Goal: Transaction & Acquisition: Purchase product/service

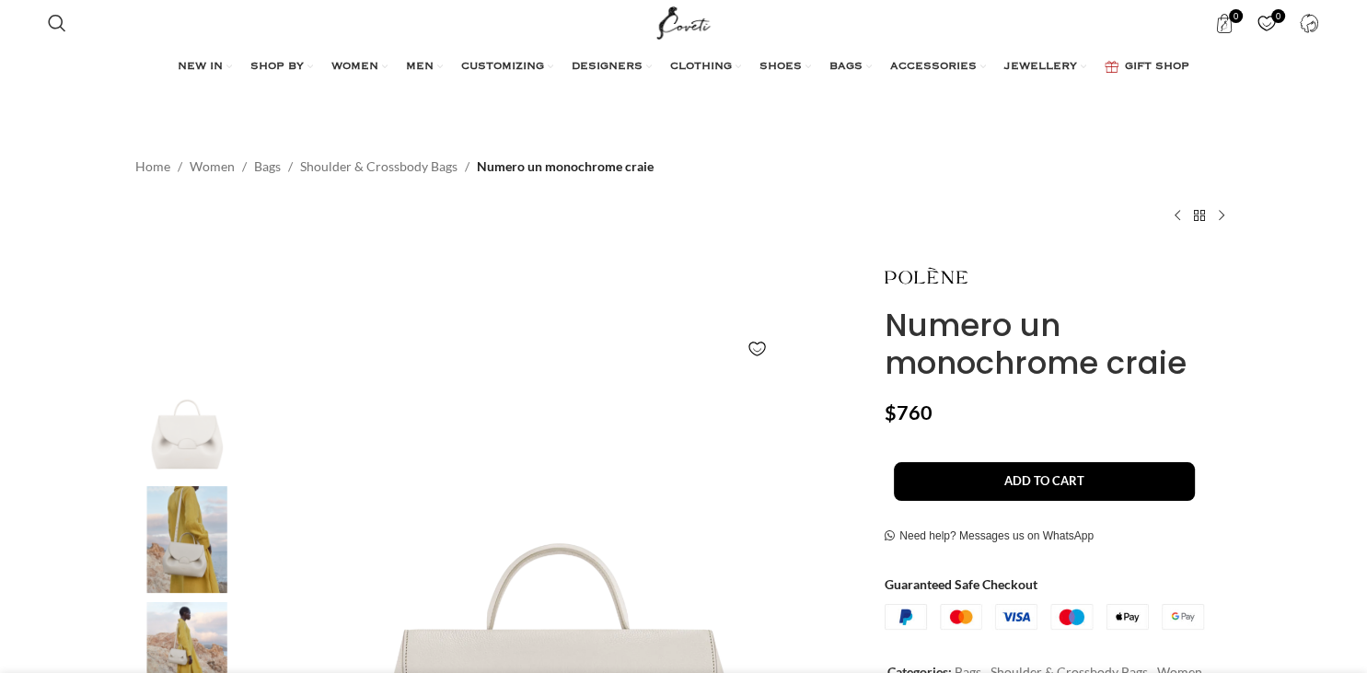
click at [1233, 308] on div "Numero un monochrome craie $ 760 - Numero un monochrome craie quantity 1 + Add …" at bounding box center [1058, 630] width 375 height 753
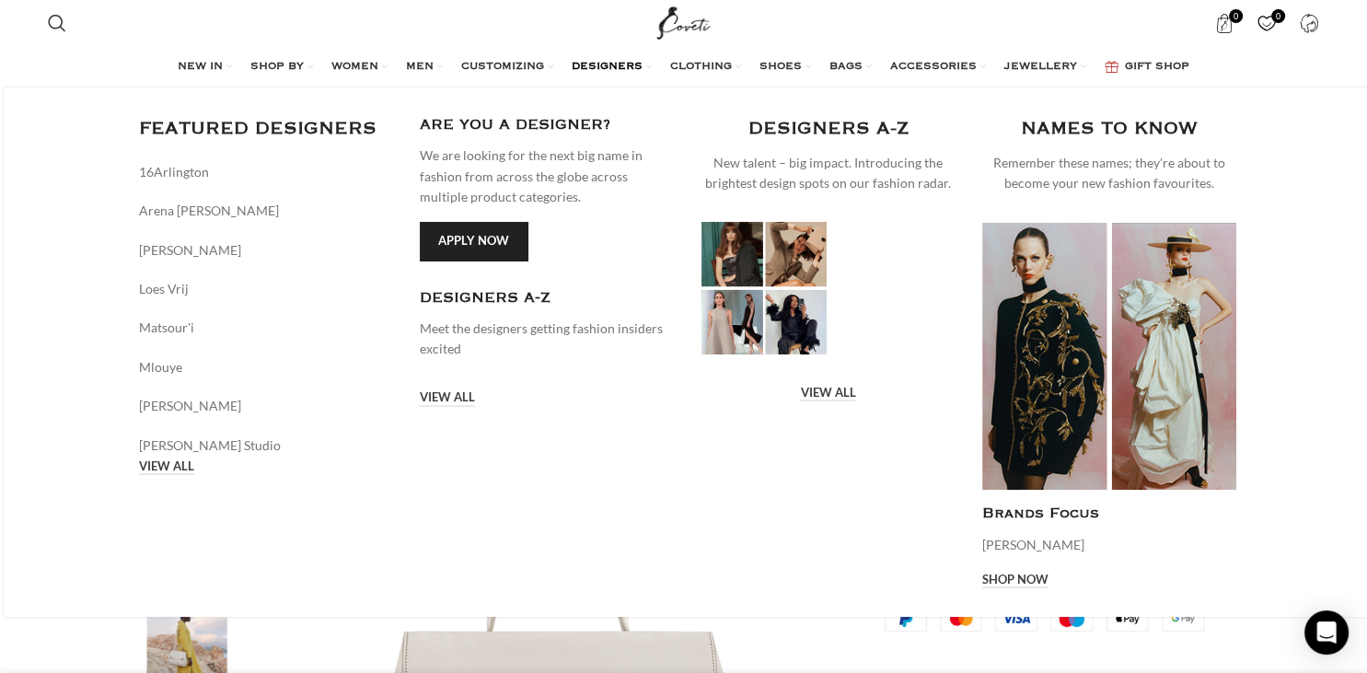
click at [613, 61] on span "DESIGNERS" at bounding box center [607, 67] width 71 height 15
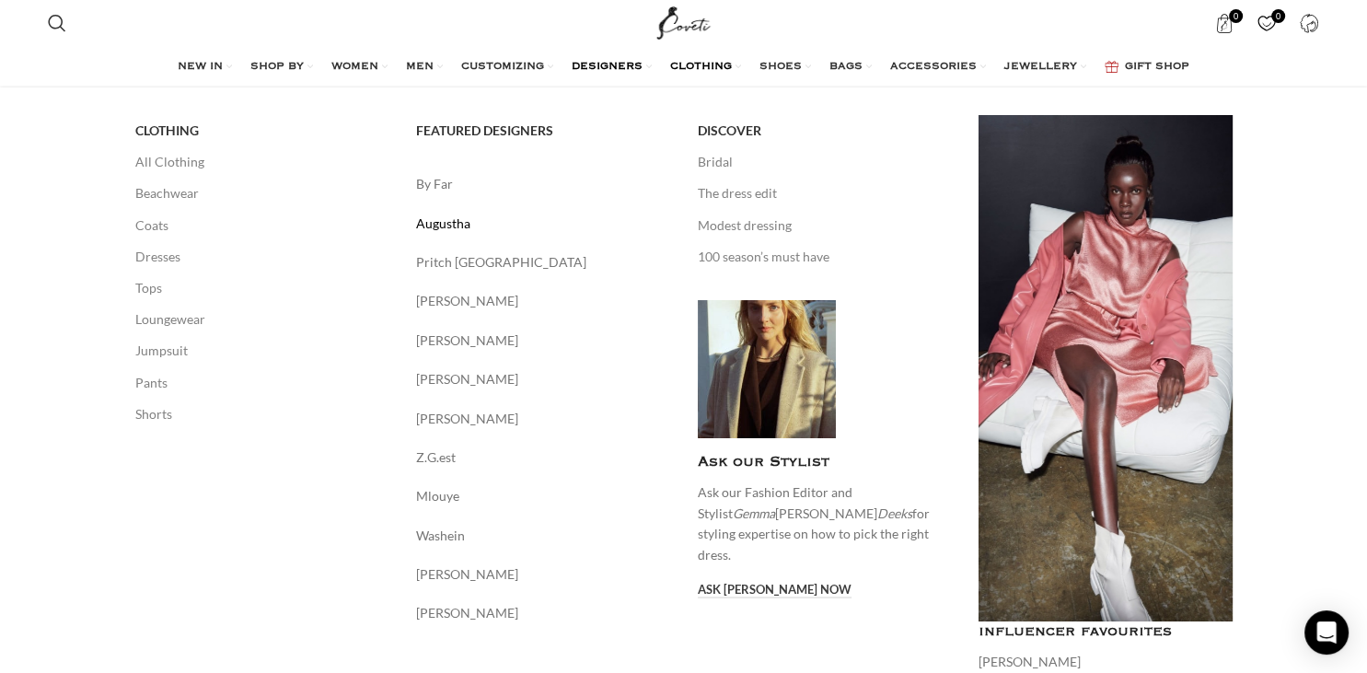
click at [448, 223] on link "Augustha" at bounding box center [543, 224] width 254 height 20
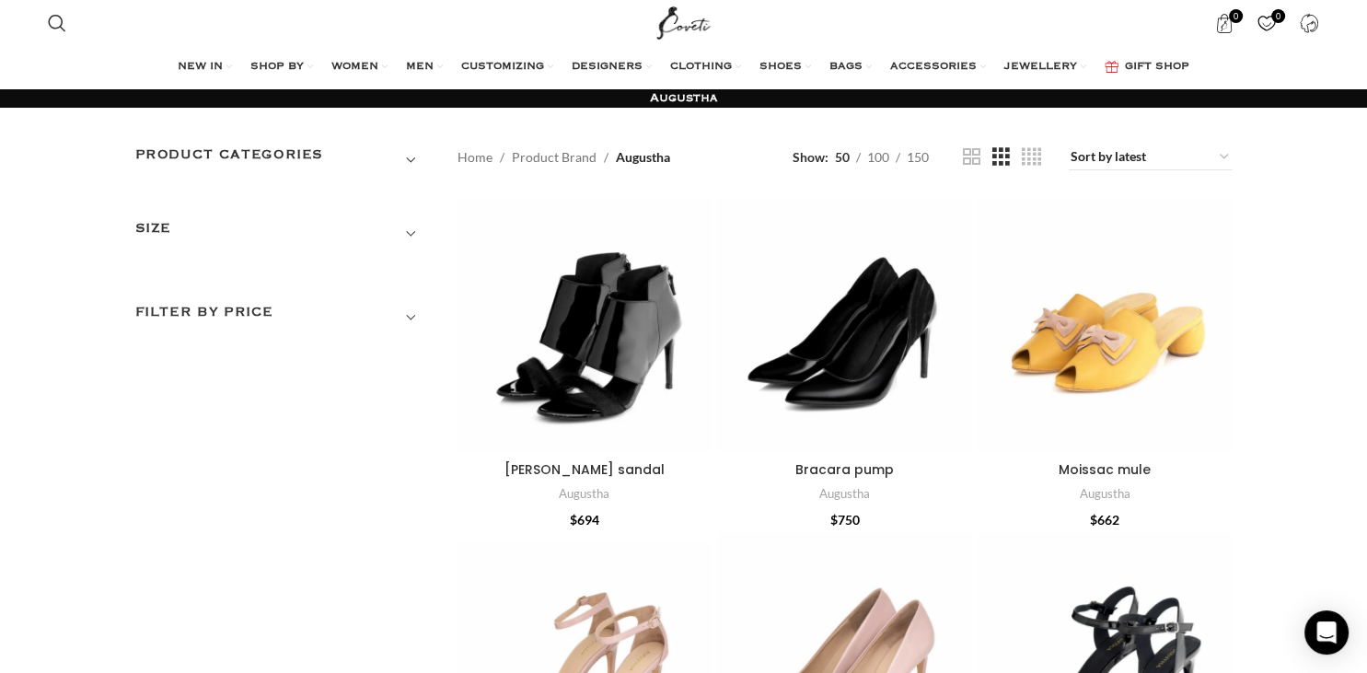
click at [1247, 454] on span "Show sidebar" at bounding box center [683, 336] width 1367 height 673
click at [732, 327] on div "Bracara pump" at bounding box center [731, 325] width 28 height 28
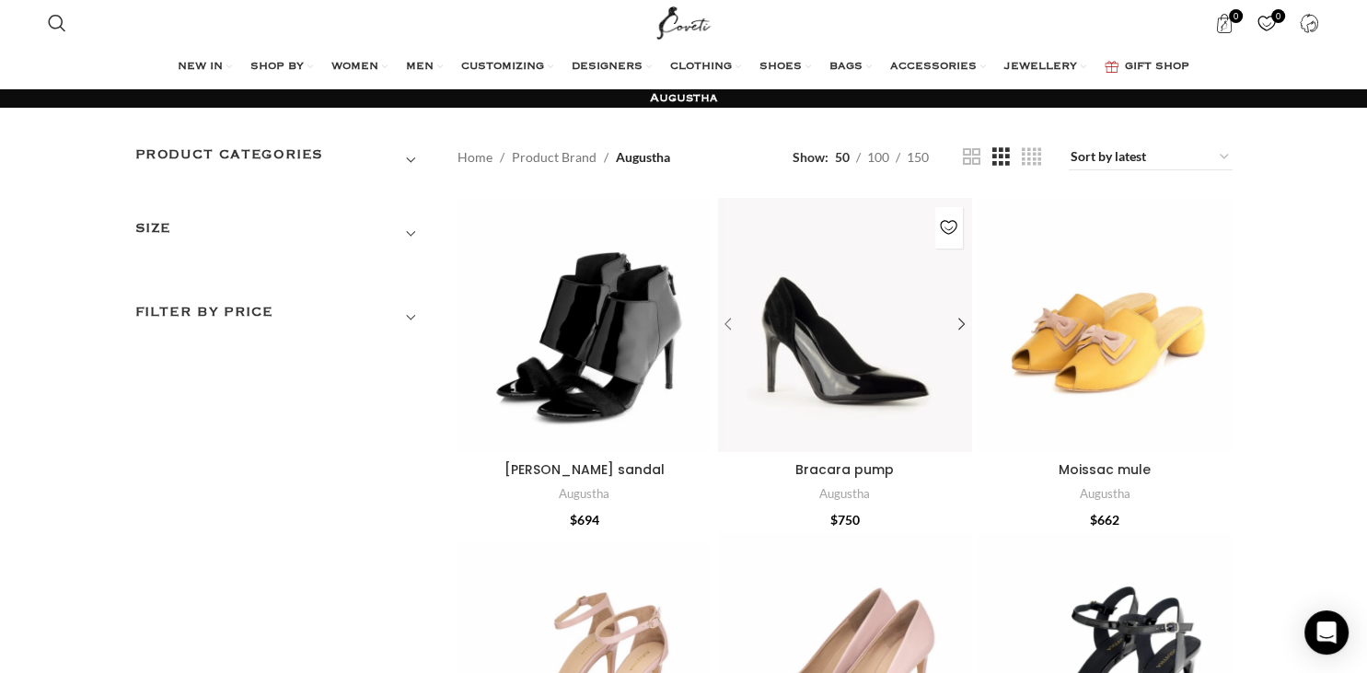
click at [730, 326] on div "Bracara pump" at bounding box center [731, 325] width 28 height 28
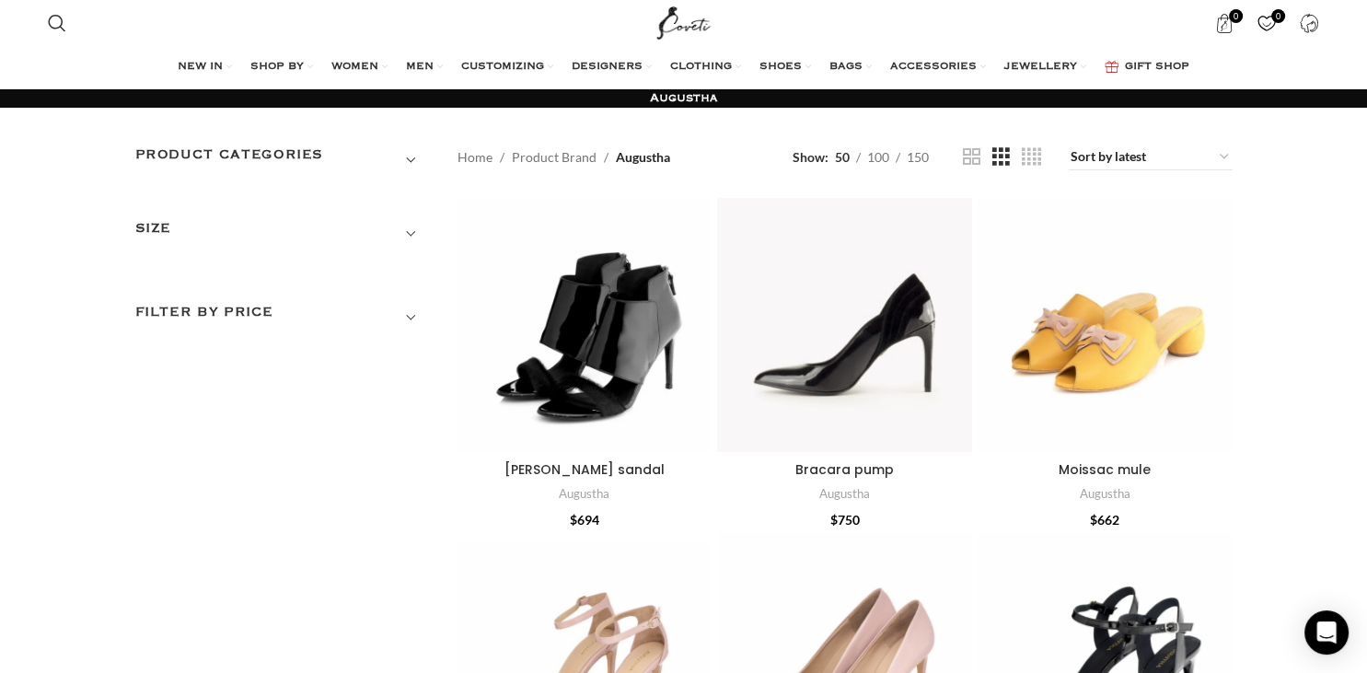
click at [1333, 335] on span "Show sidebar" at bounding box center [683, 336] width 1367 height 673
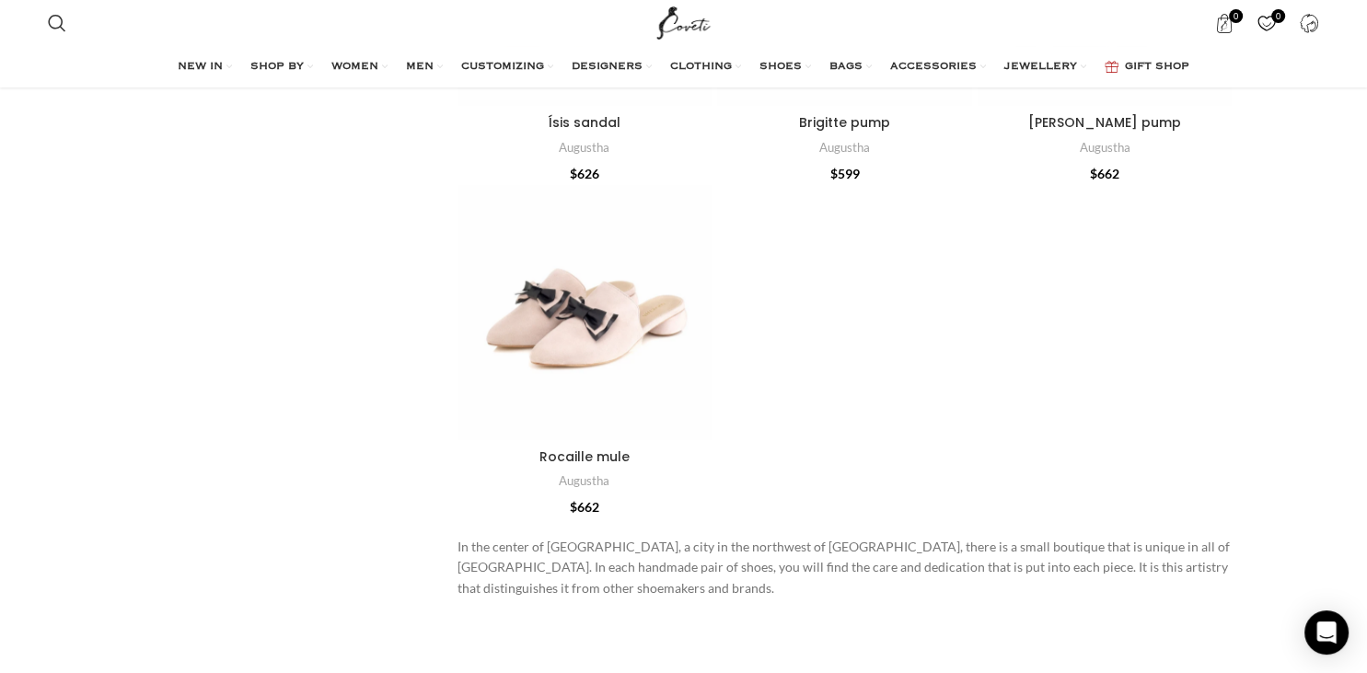
scroll to position [291, 0]
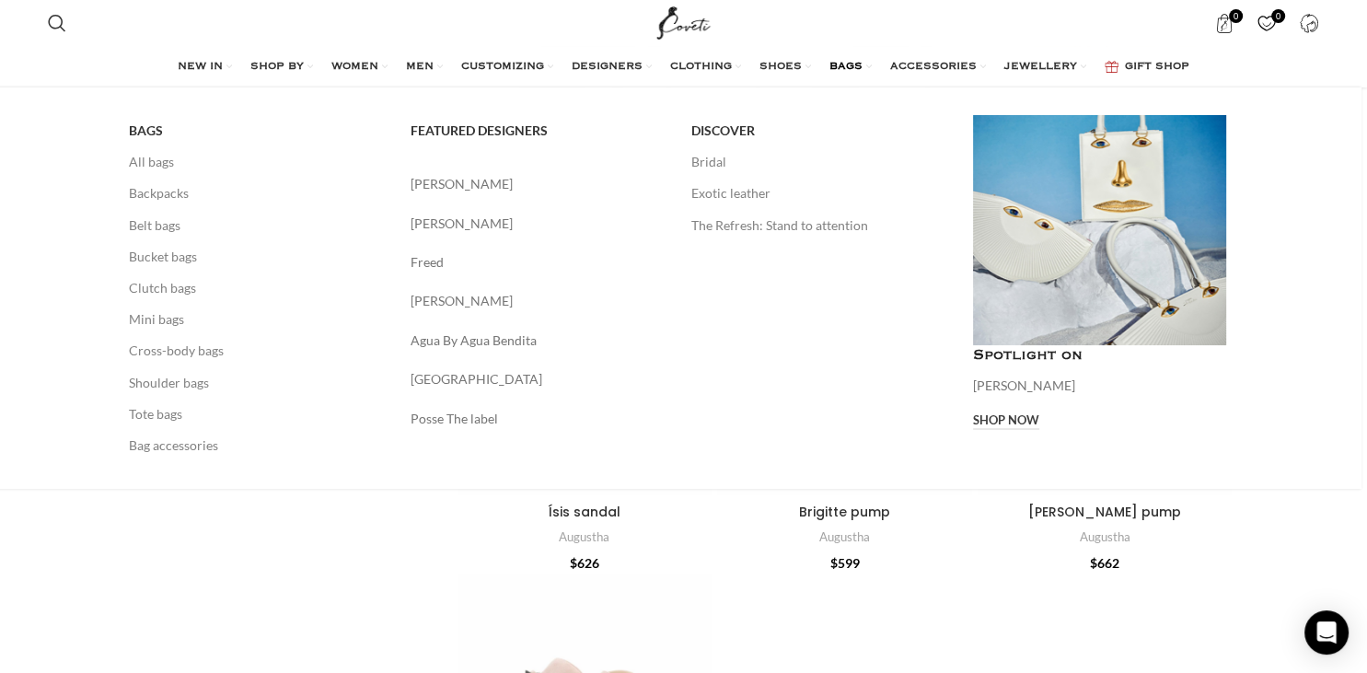
click at [845, 73] on span "BAGS" at bounding box center [846, 67] width 33 height 15
